Goal: Answer question/provide support: Share knowledge or assist other users

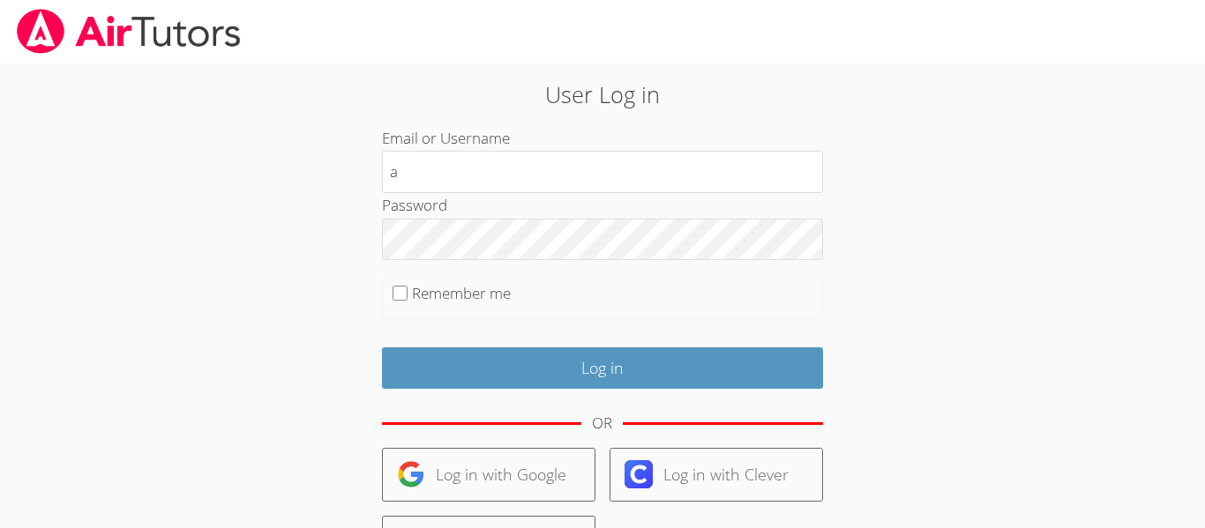
type input "[EMAIL_ADDRESS][DOMAIN_NAME]"
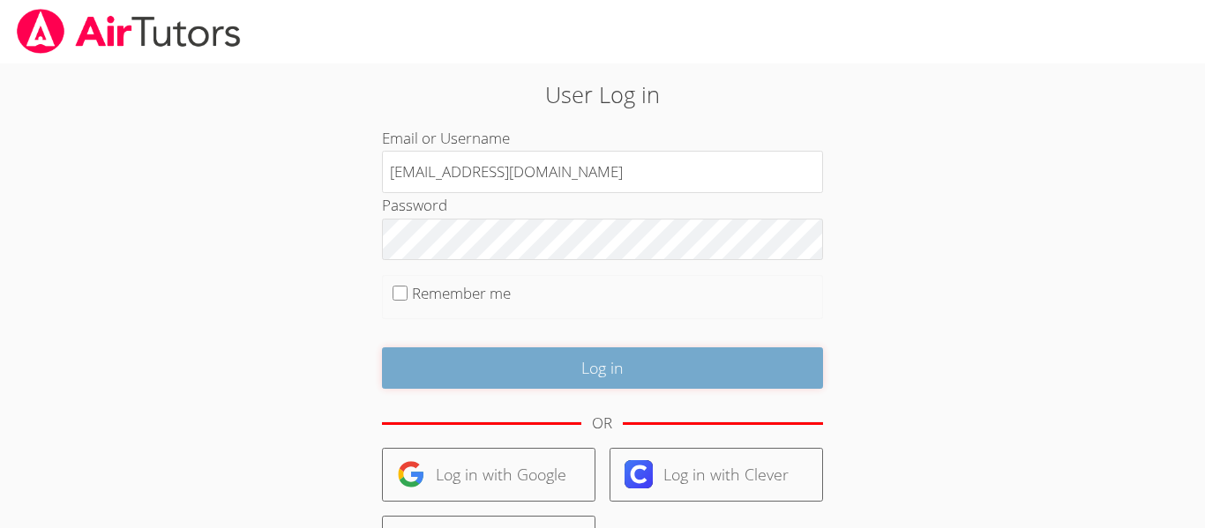
click at [610, 378] on input "Log in" at bounding box center [602, 368] width 441 height 41
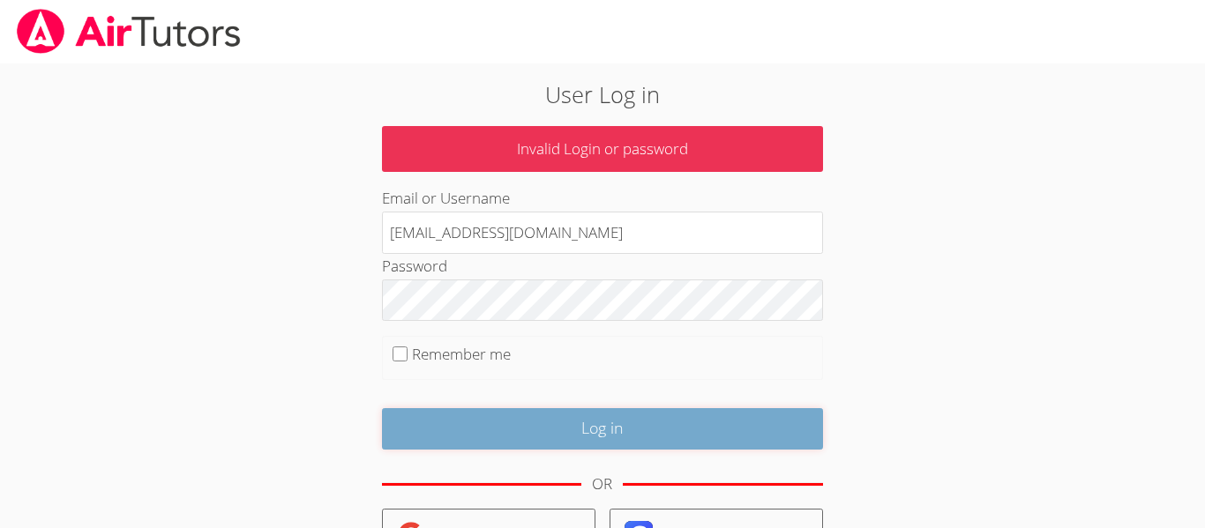
click at [682, 426] on input "Log in" at bounding box center [602, 428] width 441 height 41
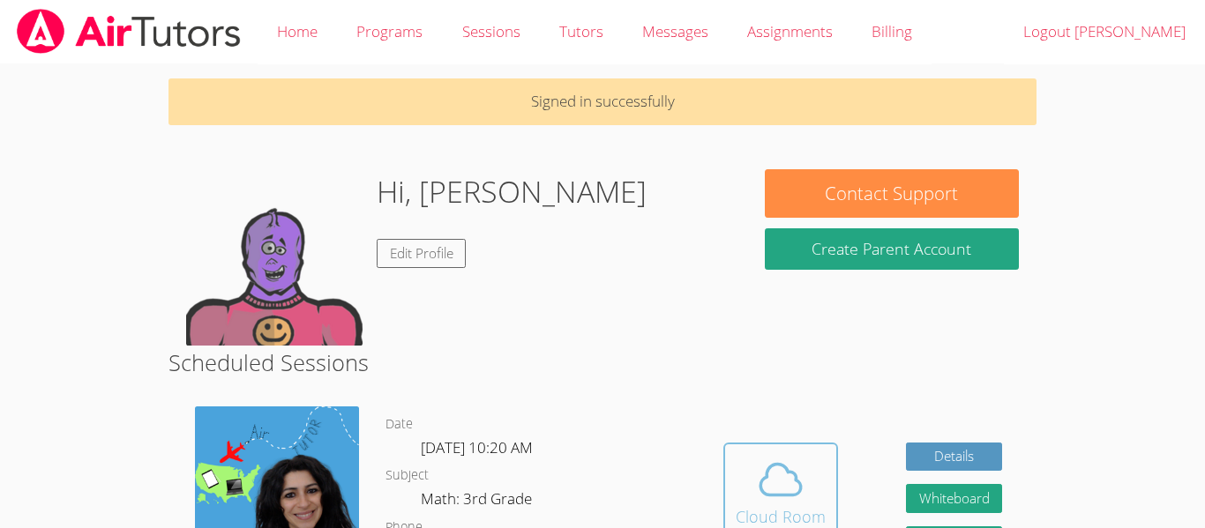
click at [831, 476] on button "Cloud Room" at bounding box center [780, 492] width 115 height 99
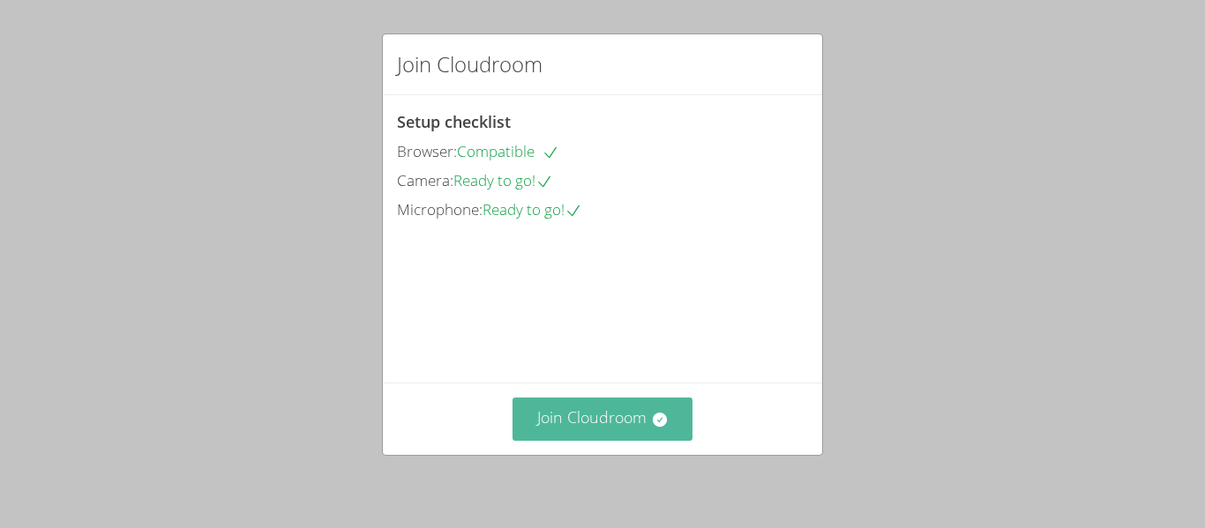
click at [597, 416] on button "Join Cloudroom" at bounding box center [603, 419] width 181 height 43
click at [650, 432] on button "Join Cloudroom" at bounding box center [603, 419] width 181 height 43
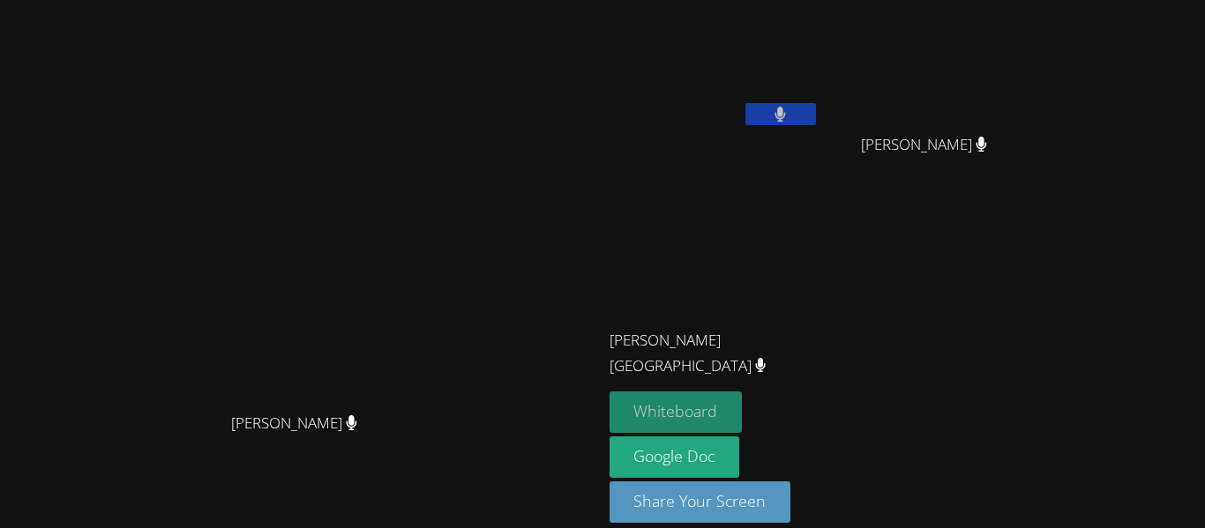
click at [743, 408] on button "Whiteboard" at bounding box center [676, 412] width 133 height 41
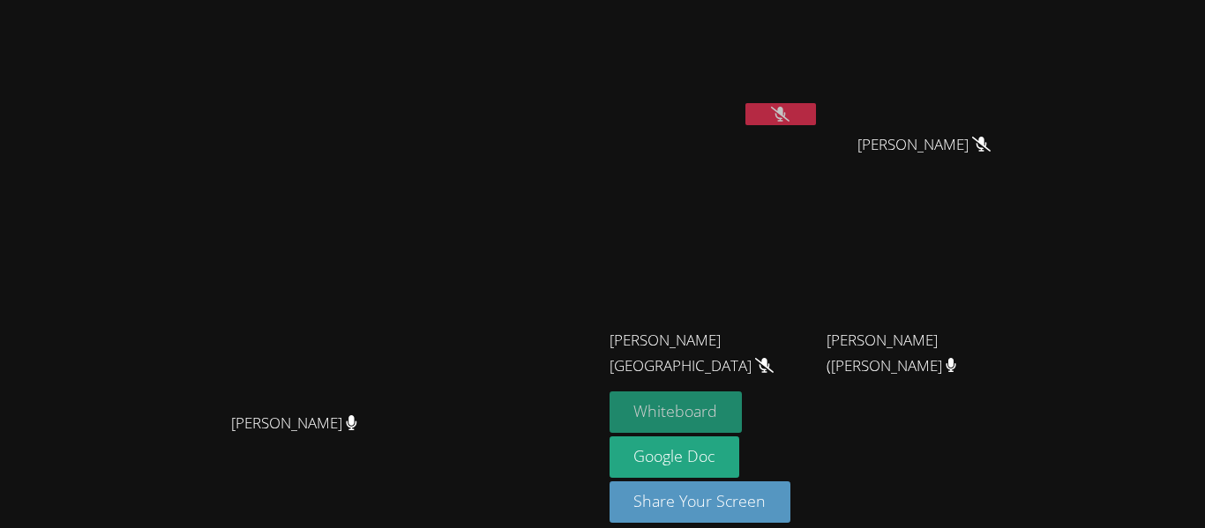
click at [743, 395] on button "Whiteboard" at bounding box center [676, 412] width 133 height 41
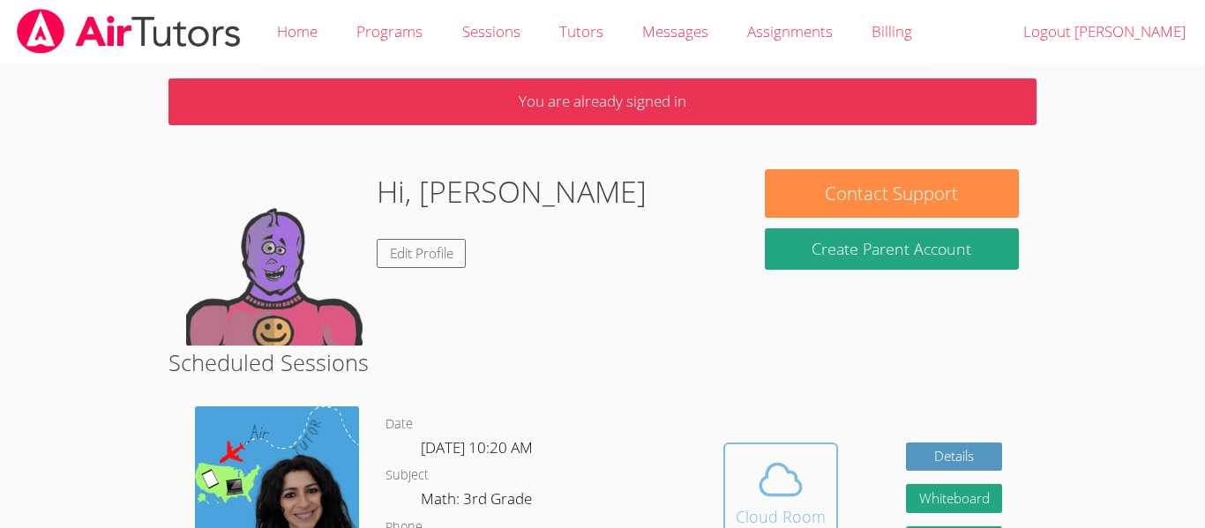
drag, startPoint x: 771, startPoint y: 501, endPoint x: 764, endPoint y: 519, distance: 19.0
click at [764, 519] on button "Cloud Room" at bounding box center [780, 492] width 115 height 99
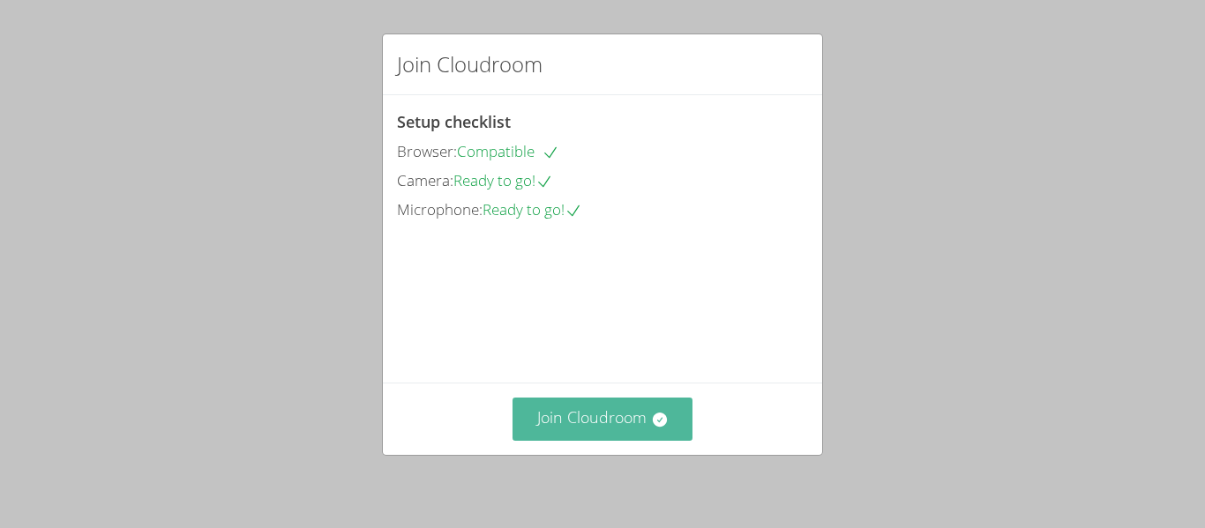
click at [610, 419] on button "Join Cloudroom" at bounding box center [603, 419] width 181 height 43
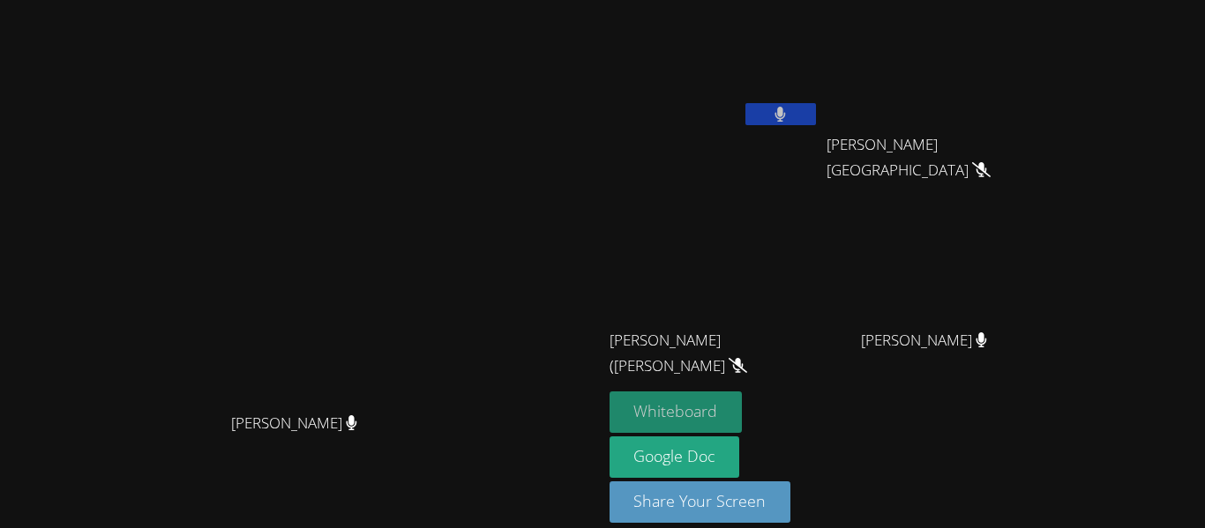
click at [743, 408] on button "Whiteboard" at bounding box center [676, 412] width 133 height 41
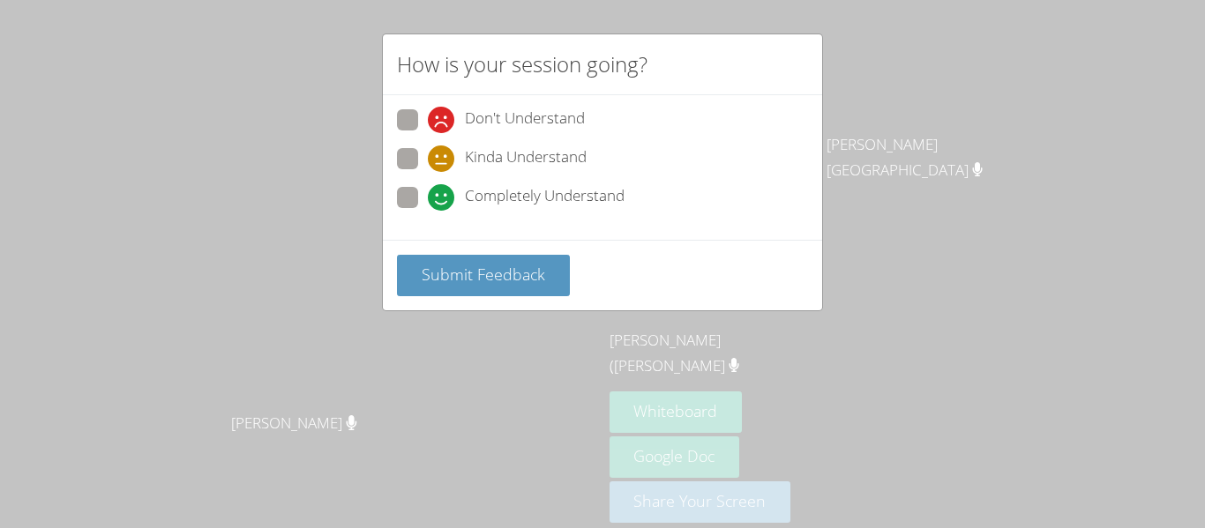
click at [428, 211] on span at bounding box center [428, 211] width 0 height 0
click at [428, 194] on input "Completely Understand" at bounding box center [435, 194] width 15 height 15
radio input "true"
click at [442, 253] on div "Submit Feedback" at bounding box center [602, 275] width 439 height 71
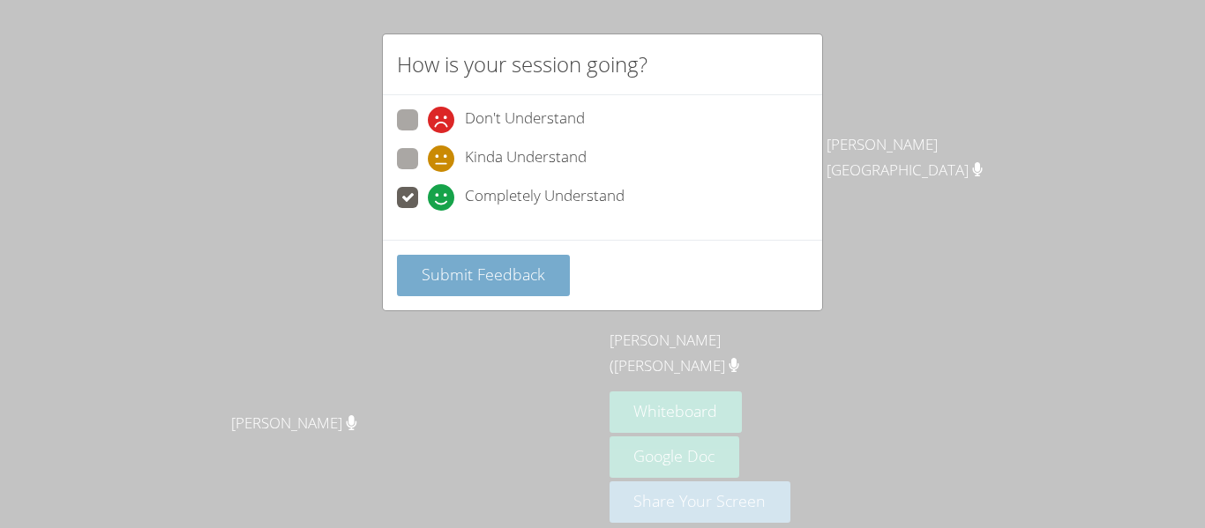
click at [459, 268] on span "Submit Feedback" at bounding box center [484, 274] width 124 height 21
